Goal: Download file/media

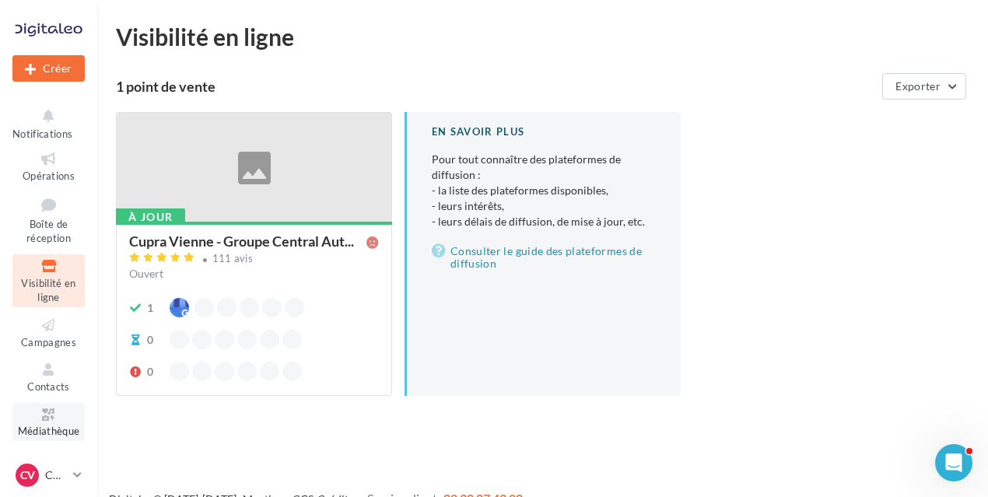
click at [50, 424] on link "Médiathèque" at bounding box center [48, 422] width 72 height 38
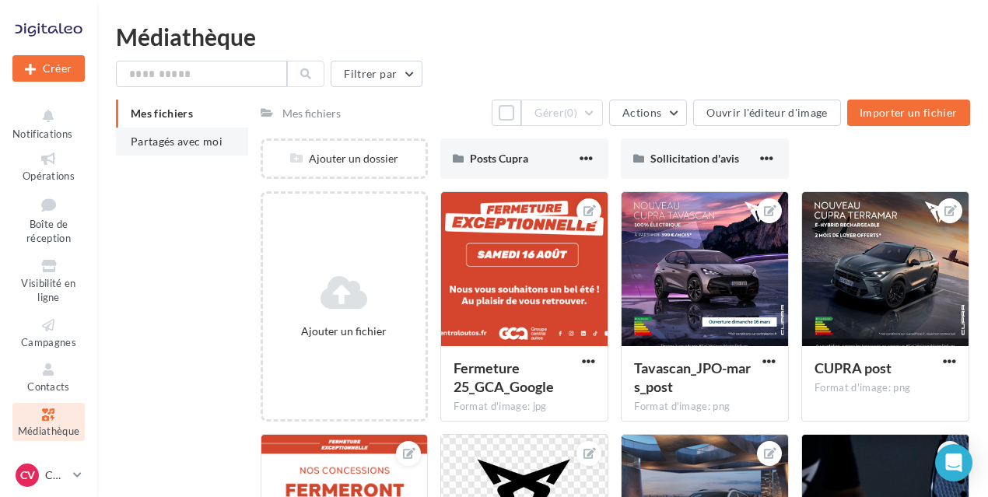
click at [221, 144] on li "Partagés avec moi" at bounding box center [182, 142] width 132 height 28
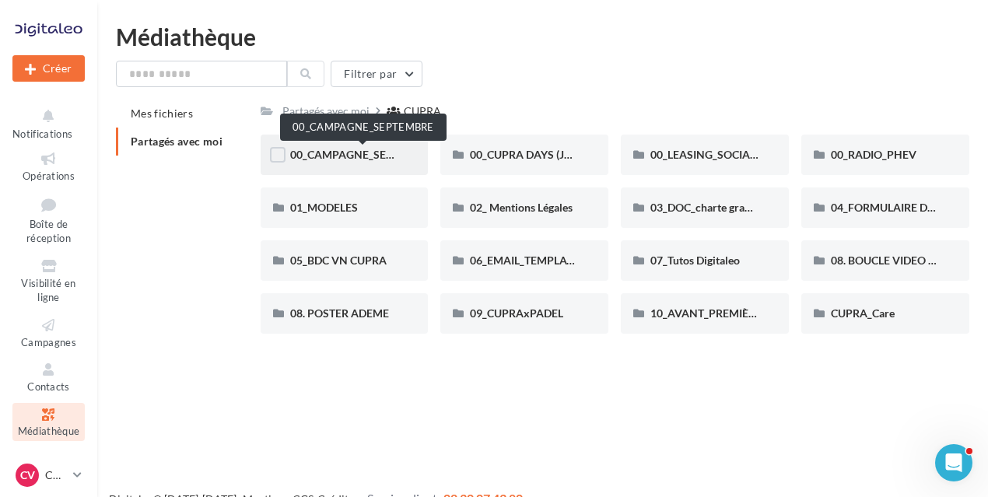
click at [373, 160] on span "00_CAMPAGNE_SEPTEMBRE" at bounding box center [363, 154] width 146 height 13
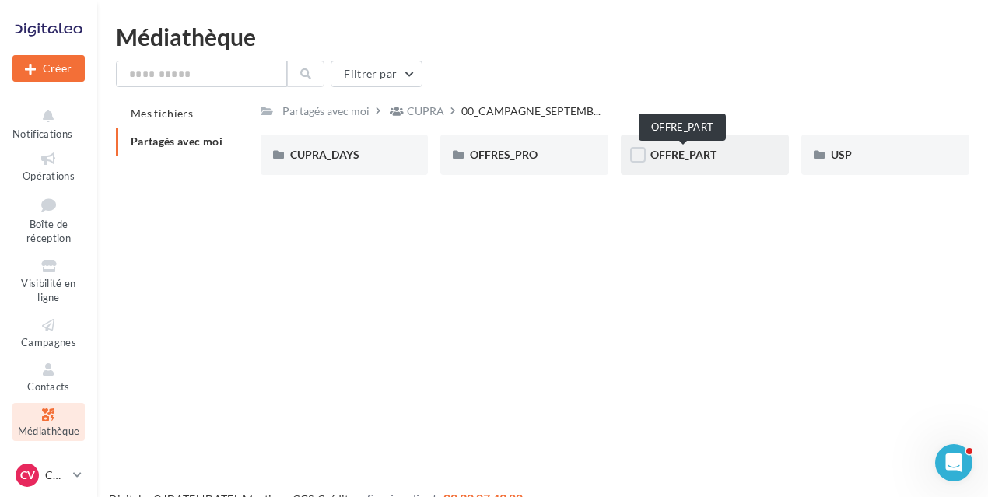
click at [702, 156] on span "OFFRE_PART" at bounding box center [684, 154] width 66 height 13
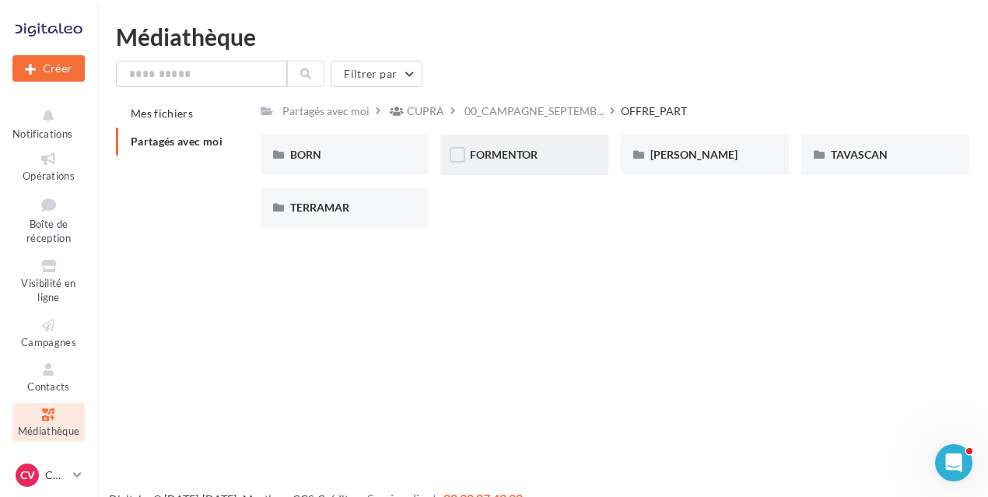
click at [540, 166] on div "FORMENTOR" at bounding box center [524, 155] width 168 height 40
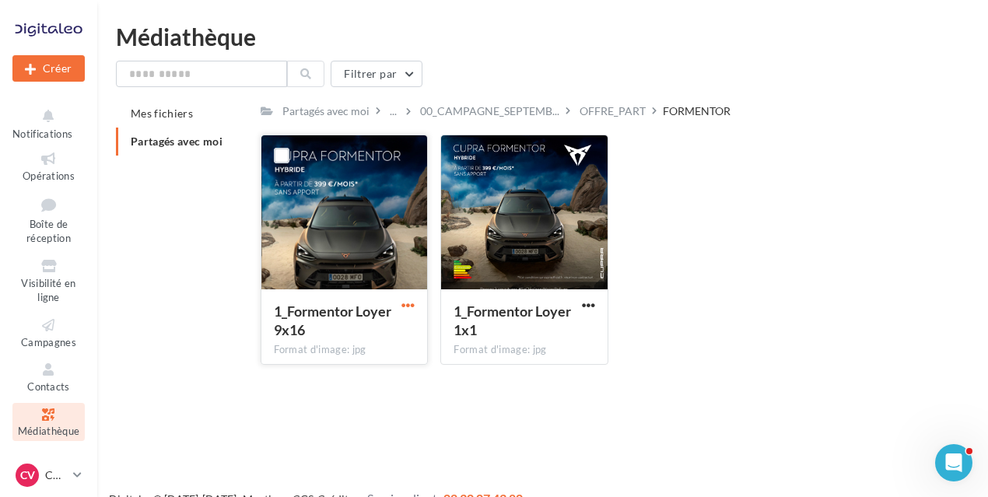
click at [408, 304] on span "button" at bounding box center [408, 305] width 13 height 13
click at [384, 332] on button "Télécharger" at bounding box center [340, 336] width 156 height 40
click at [72, 482] on link "CV CUPRA Vienne cupra_vienne" at bounding box center [48, 476] width 72 height 30
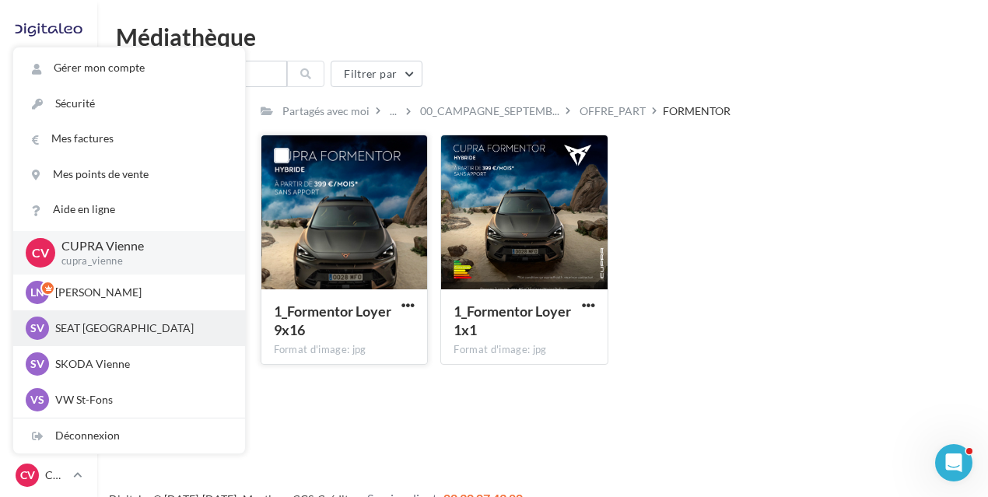
click at [93, 328] on p "SEAT [GEOGRAPHIC_DATA]" at bounding box center [140, 329] width 171 height 16
